Goal: Task Accomplishment & Management: Manage account settings

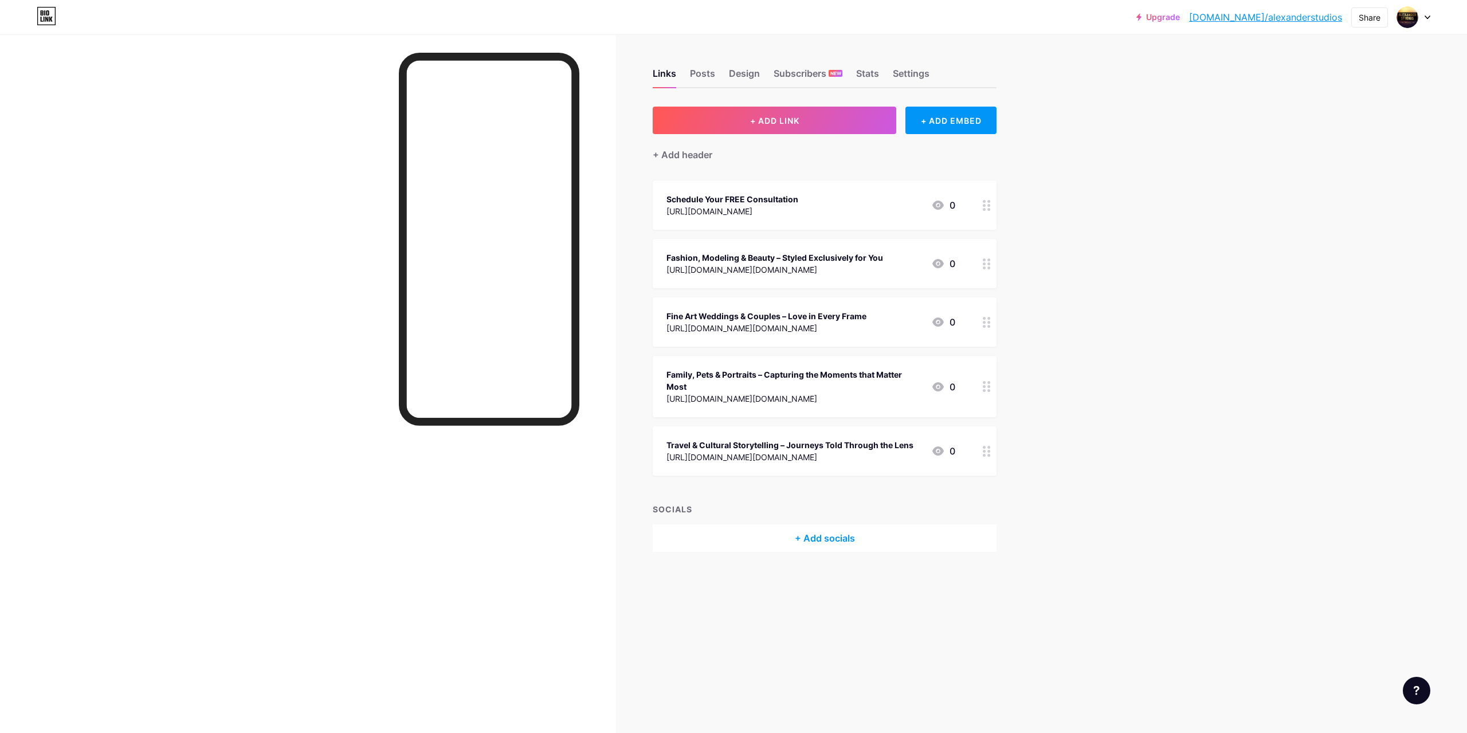
click at [1178, 252] on div "Upgrade [DOMAIN_NAME]/alexan... [DOMAIN_NAME]/alexanderstudios Share Switch acc…" at bounding box center [733, 366] width 1467 height 733
click at [863, 73] on div "Stats" at bounding box center [867, 76] width 23 height 21
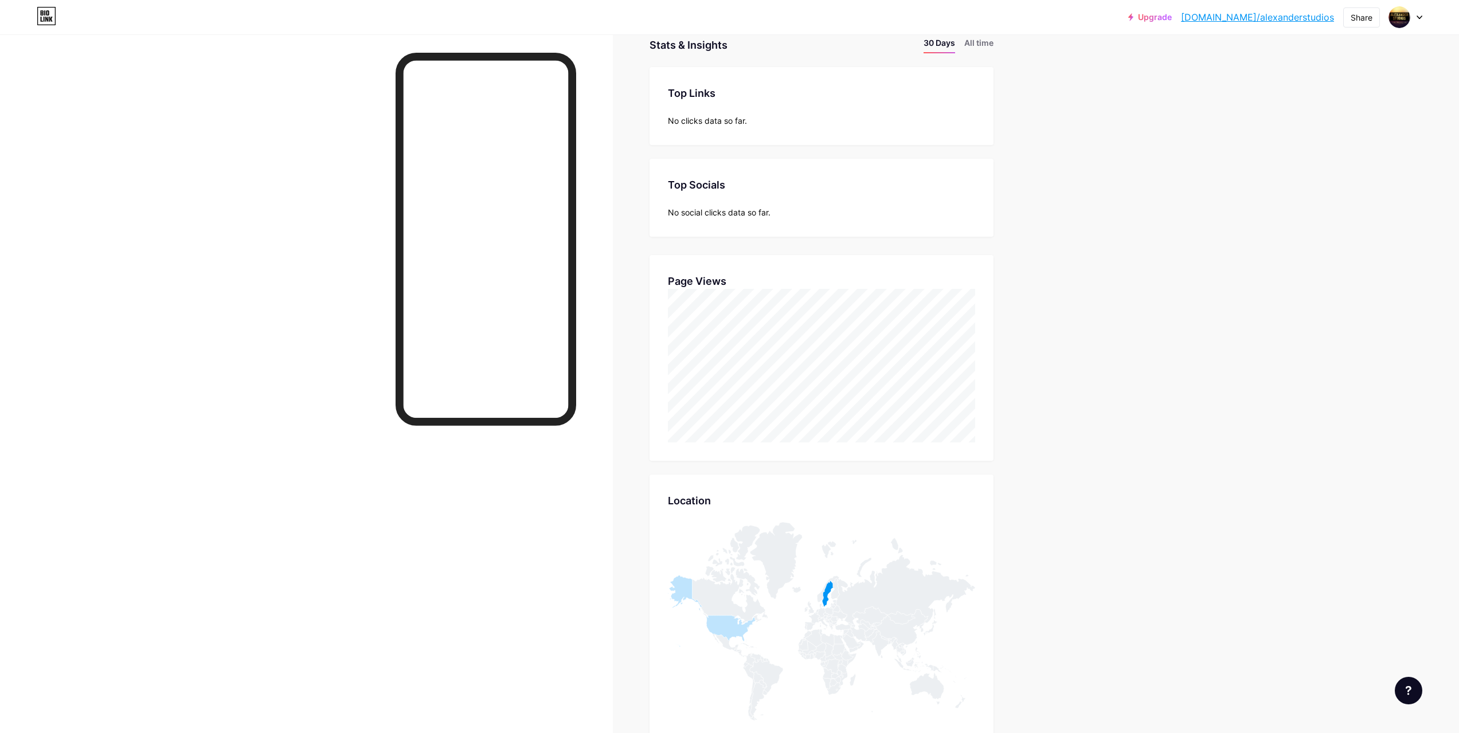
scroll to position [115, 0]
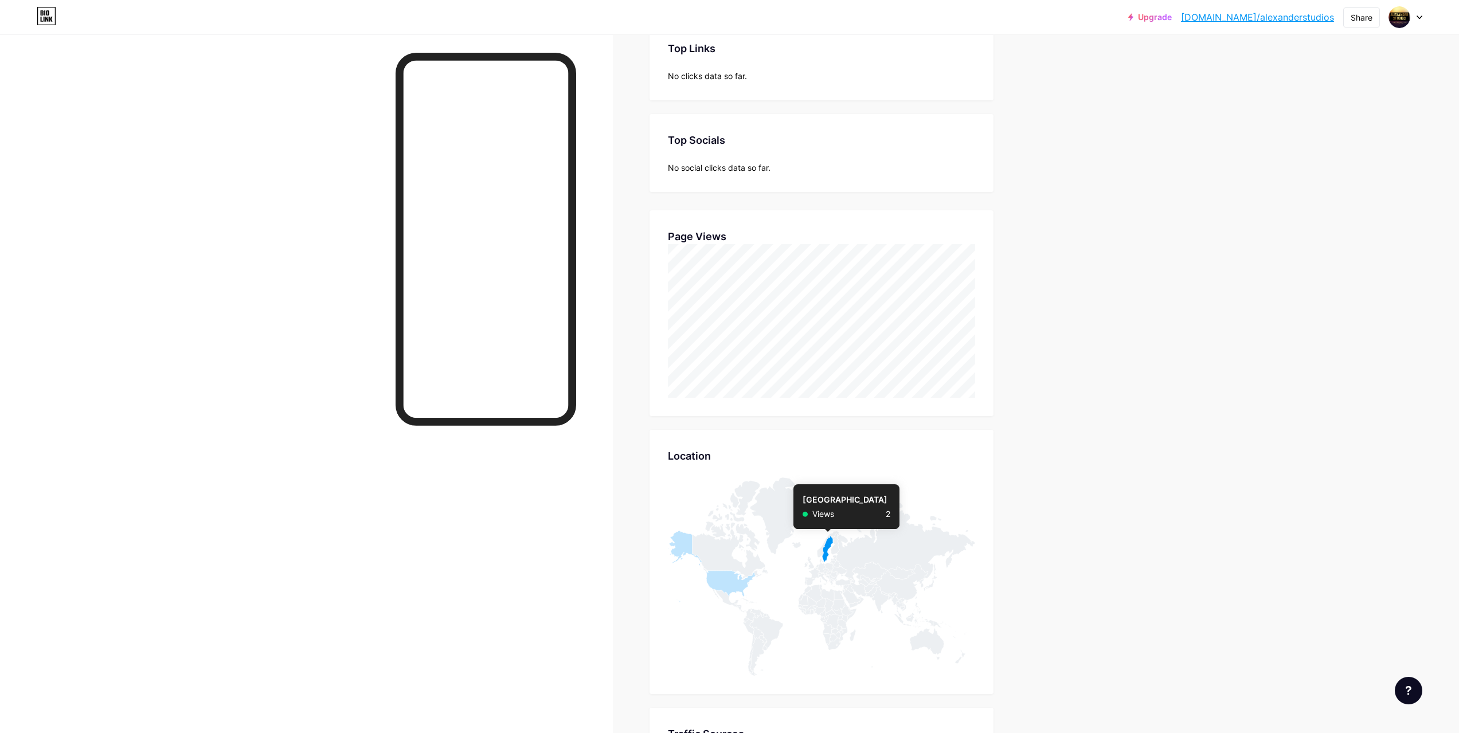
click at [831, 553] on icon at bounding box center [827, 549] width 11 height 26
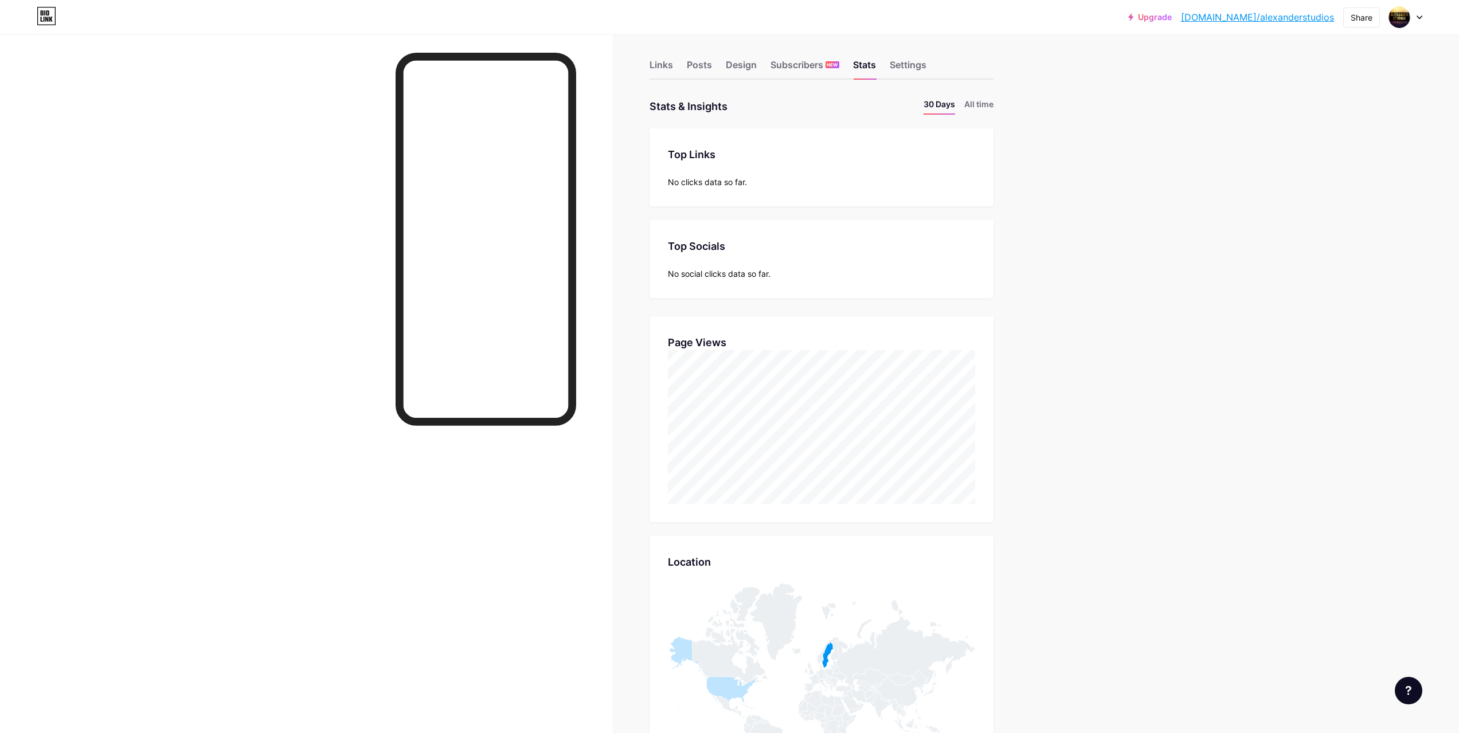
scroll to position [0, 0]
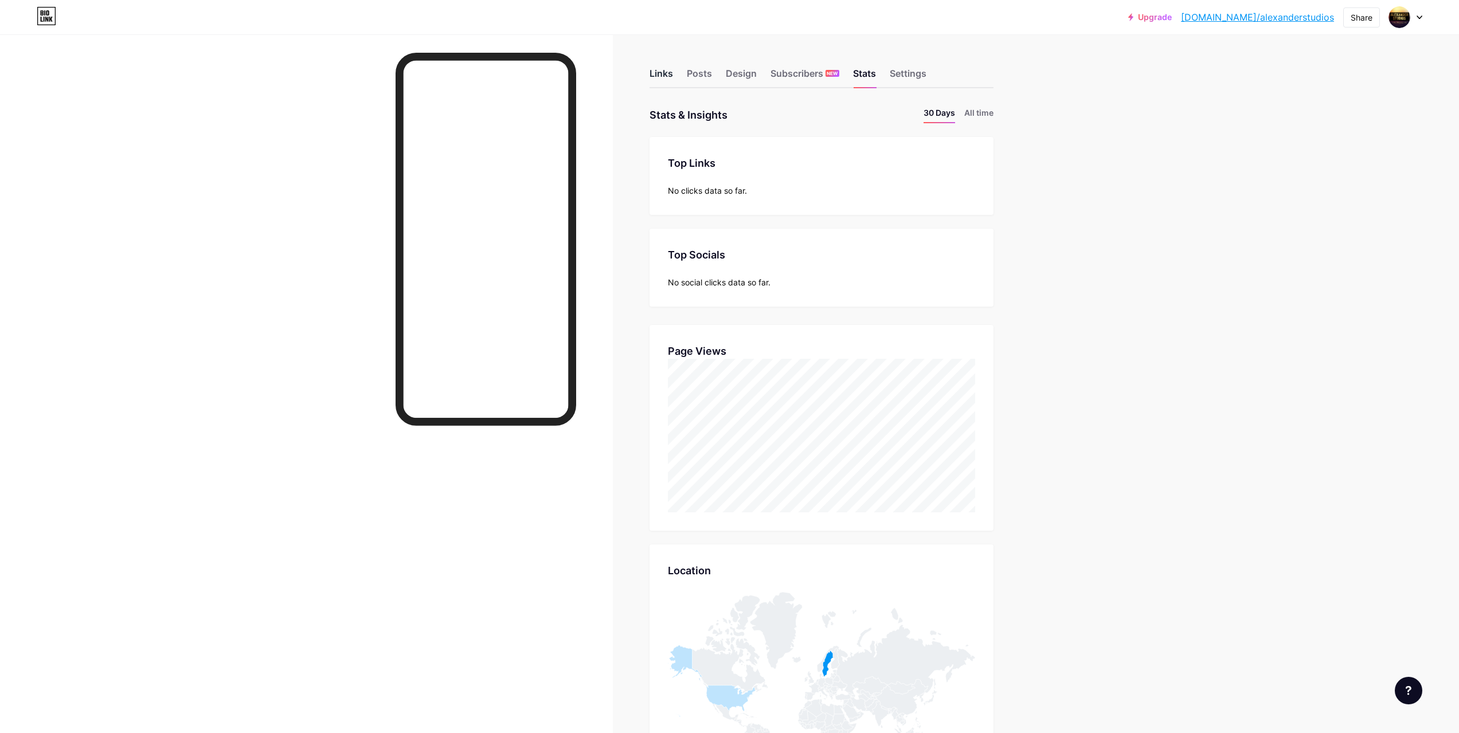
click at [661, 74] on div "Links" at bounding box center [660, 76] width 23 height 21
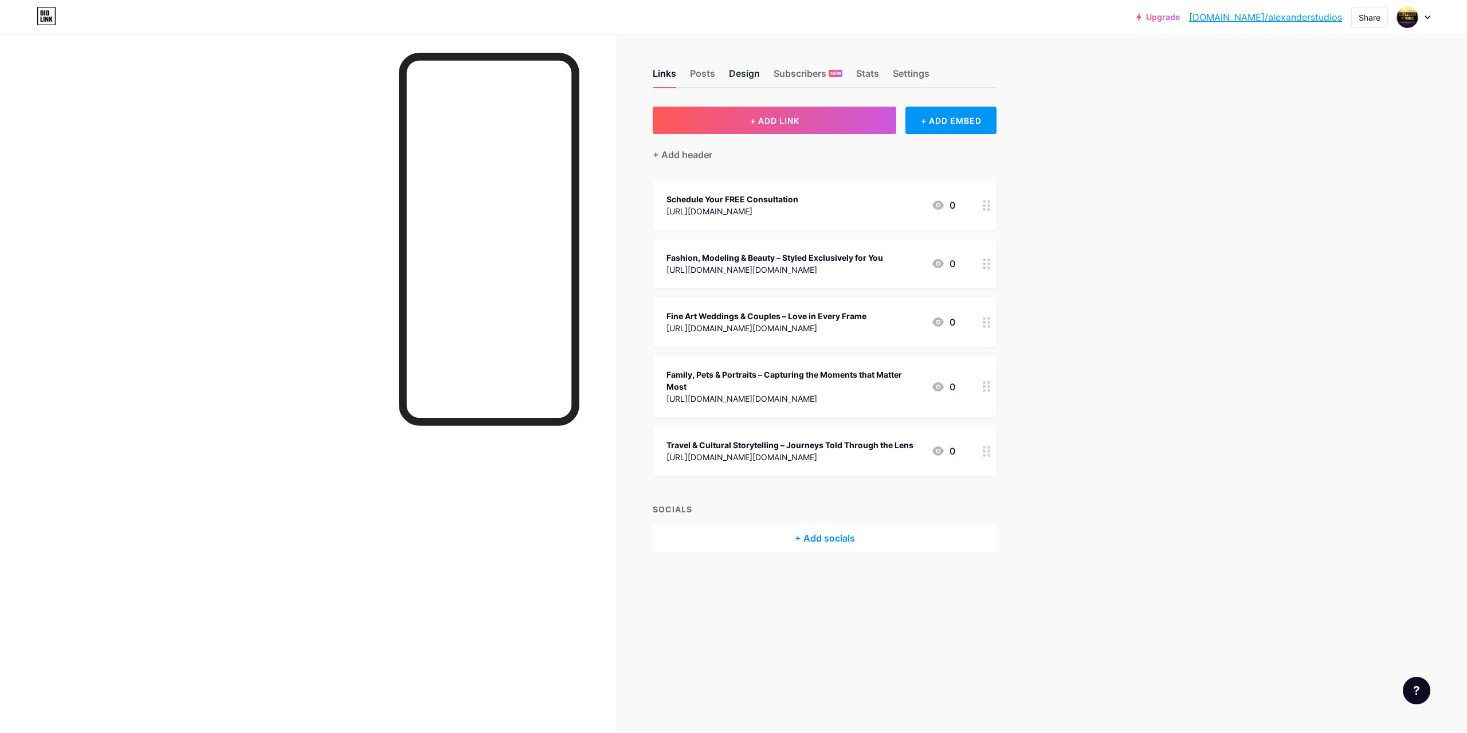
click at [733, 69] on div "Design" at bounding box center [744, 76] width 31 height 21
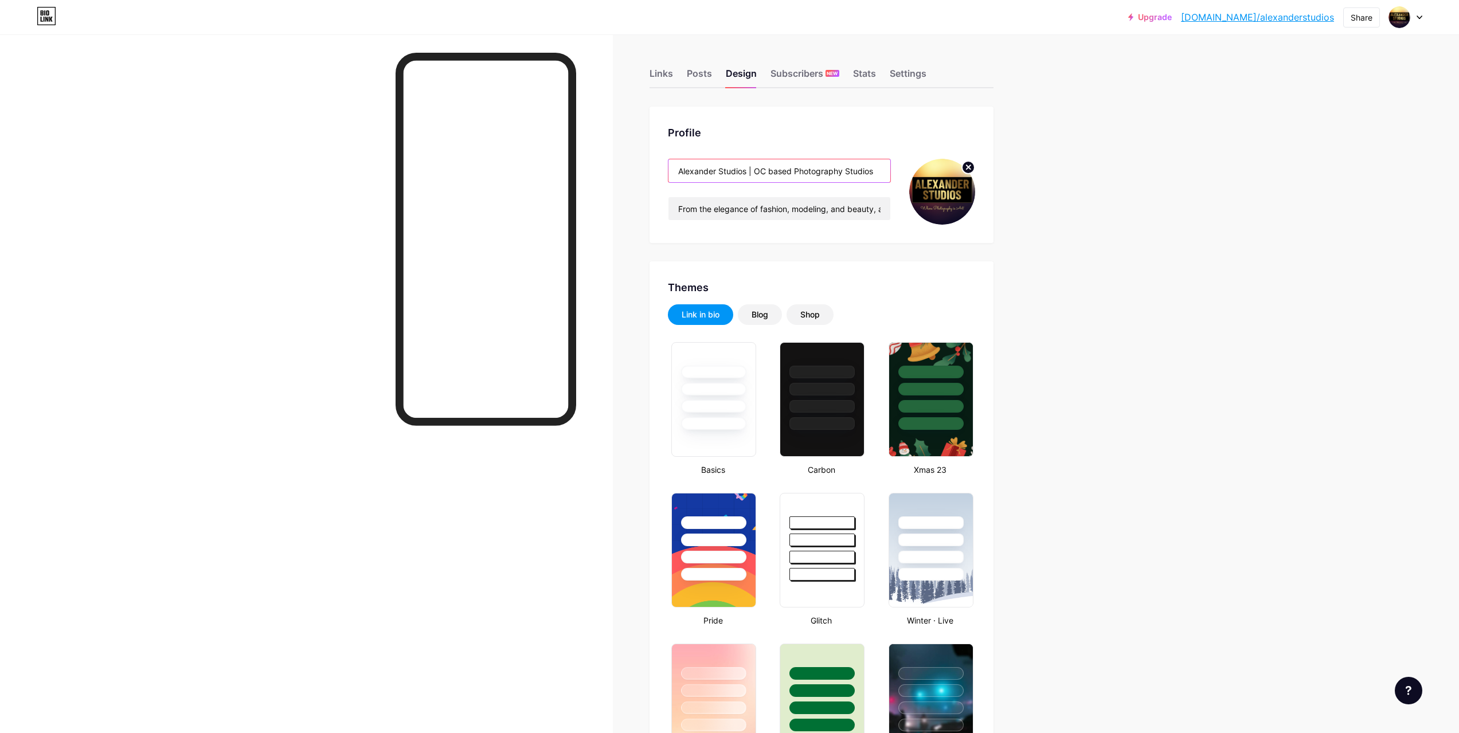
click at [758, 174] on input "Alexander Studios | OC based Photography Studios" at bounding box center [779, 170] width 222 height 23
type input "#7e5b26"
type input "#f7e28b"
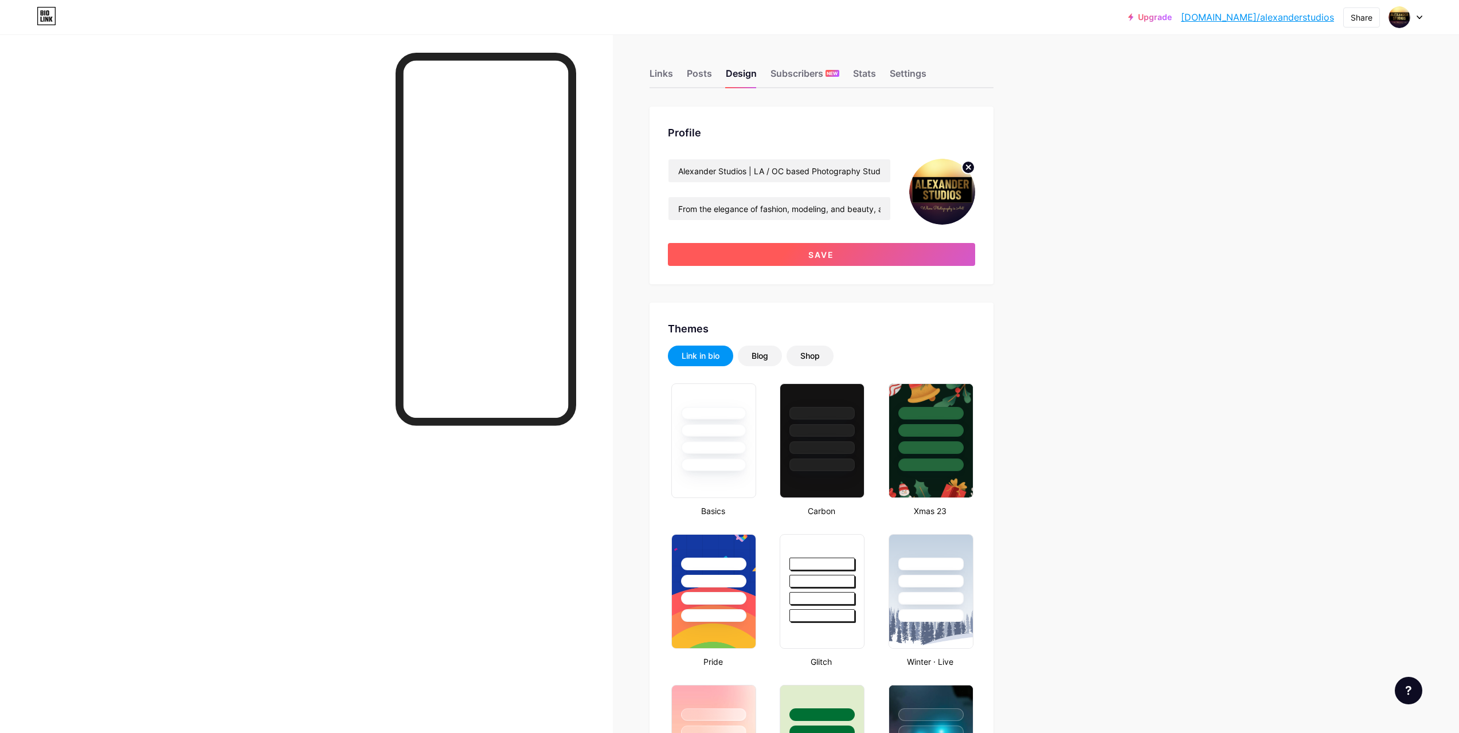
click at [764, 251] on button "Save" at bounding box center [821, 254] width 307 height 23
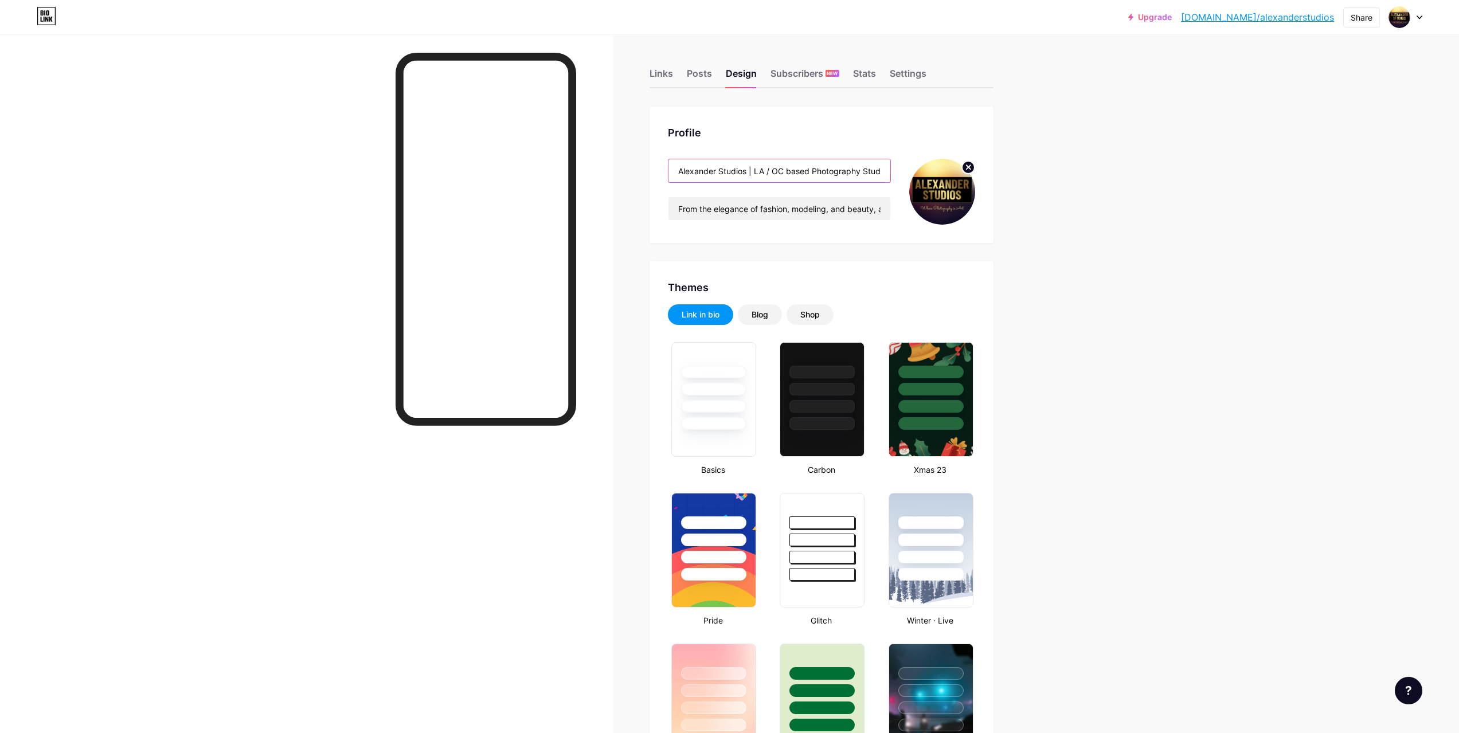
drag, startPoint x: 787, startPoint y: 173, endPoint x: 816, endPoint y: 173, distance: 28.7
click at [816, 173] on input "Alexander Studios | LA / OC based Photography Studios" at bounding box center [779, 170] width 222 height 23
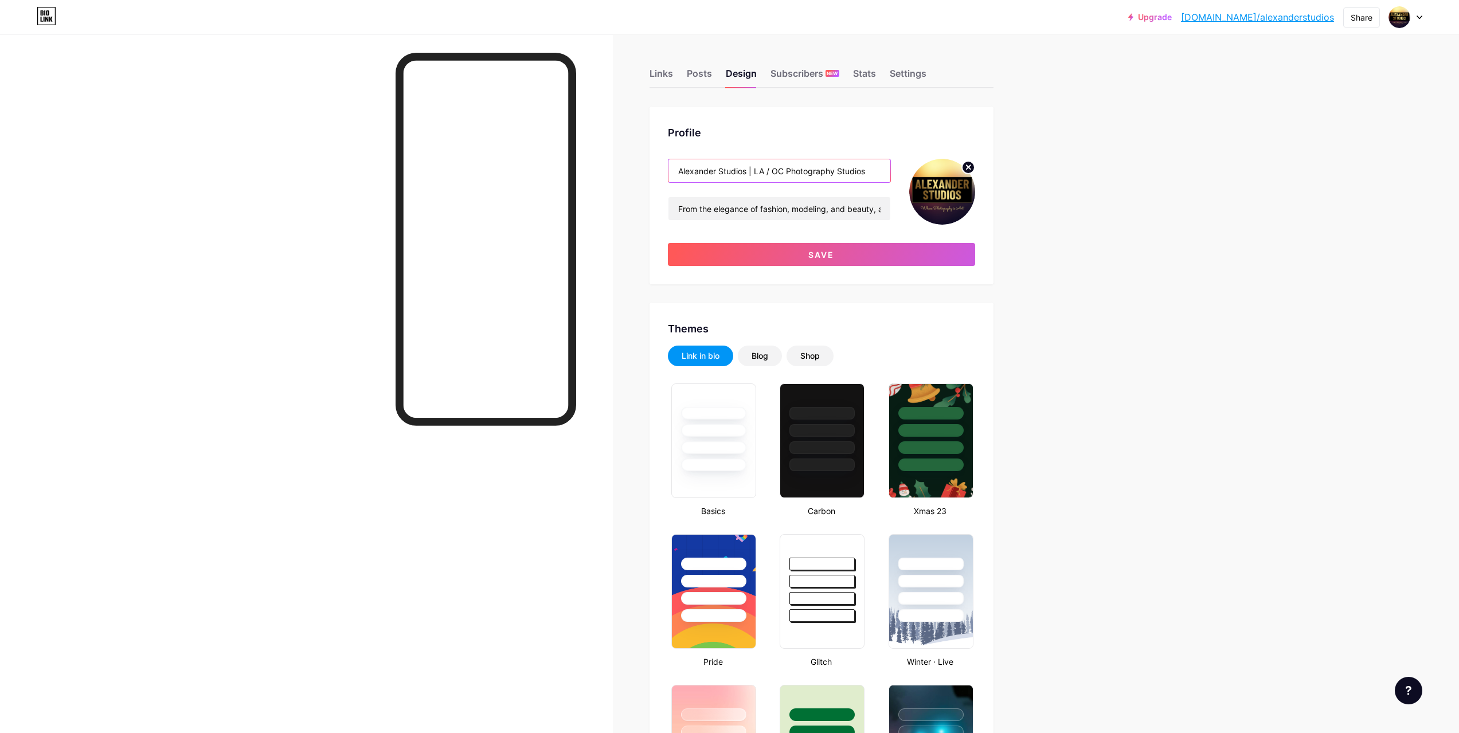
type input "Alexander Studios | LA / OC Photography Studios"
click at [958, 250] on button "Save" at bounding box center [821, 254] width 307 height 23
